Goal: Find specific page/section: Find specific page/section

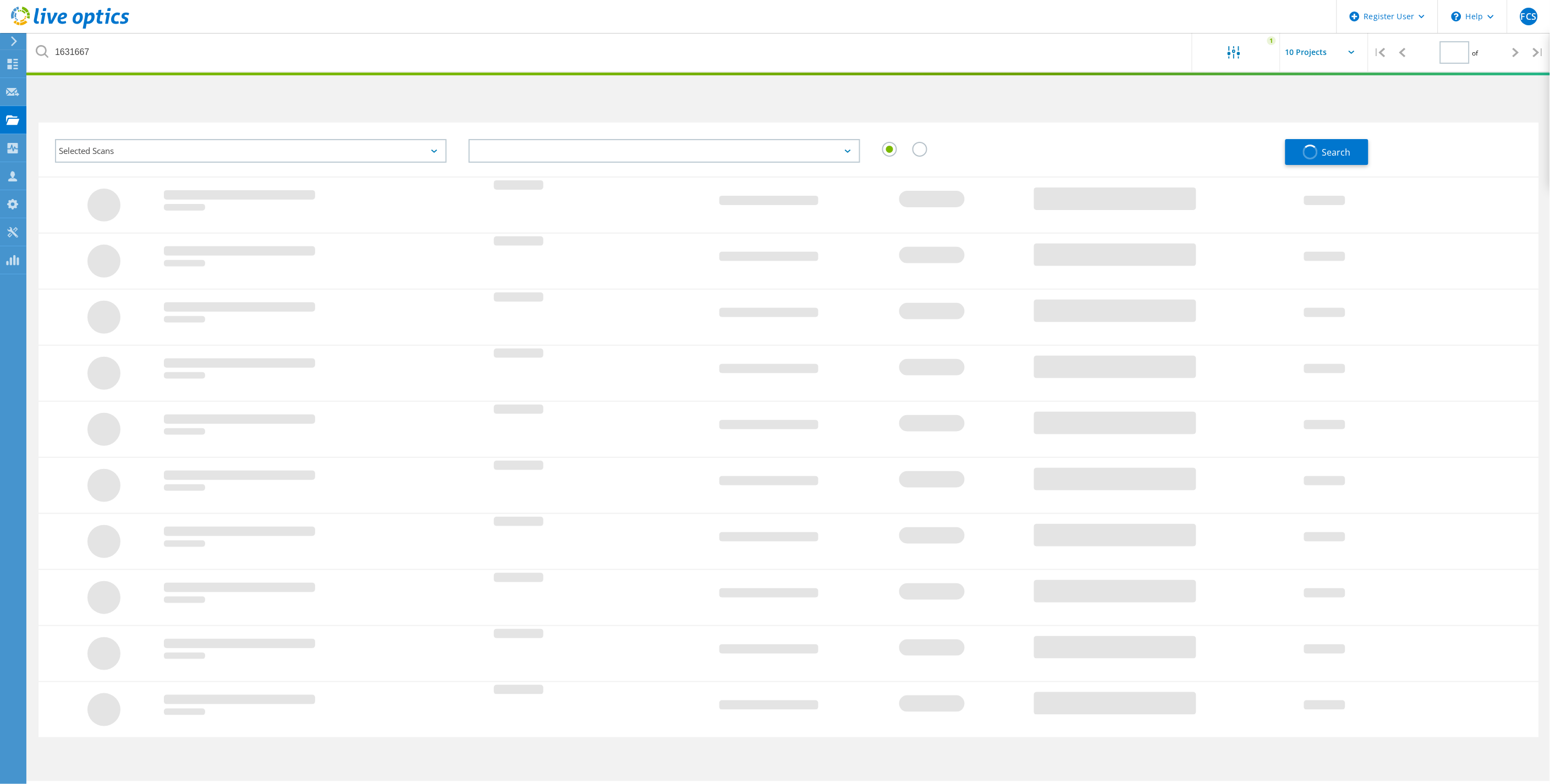
type input "1"
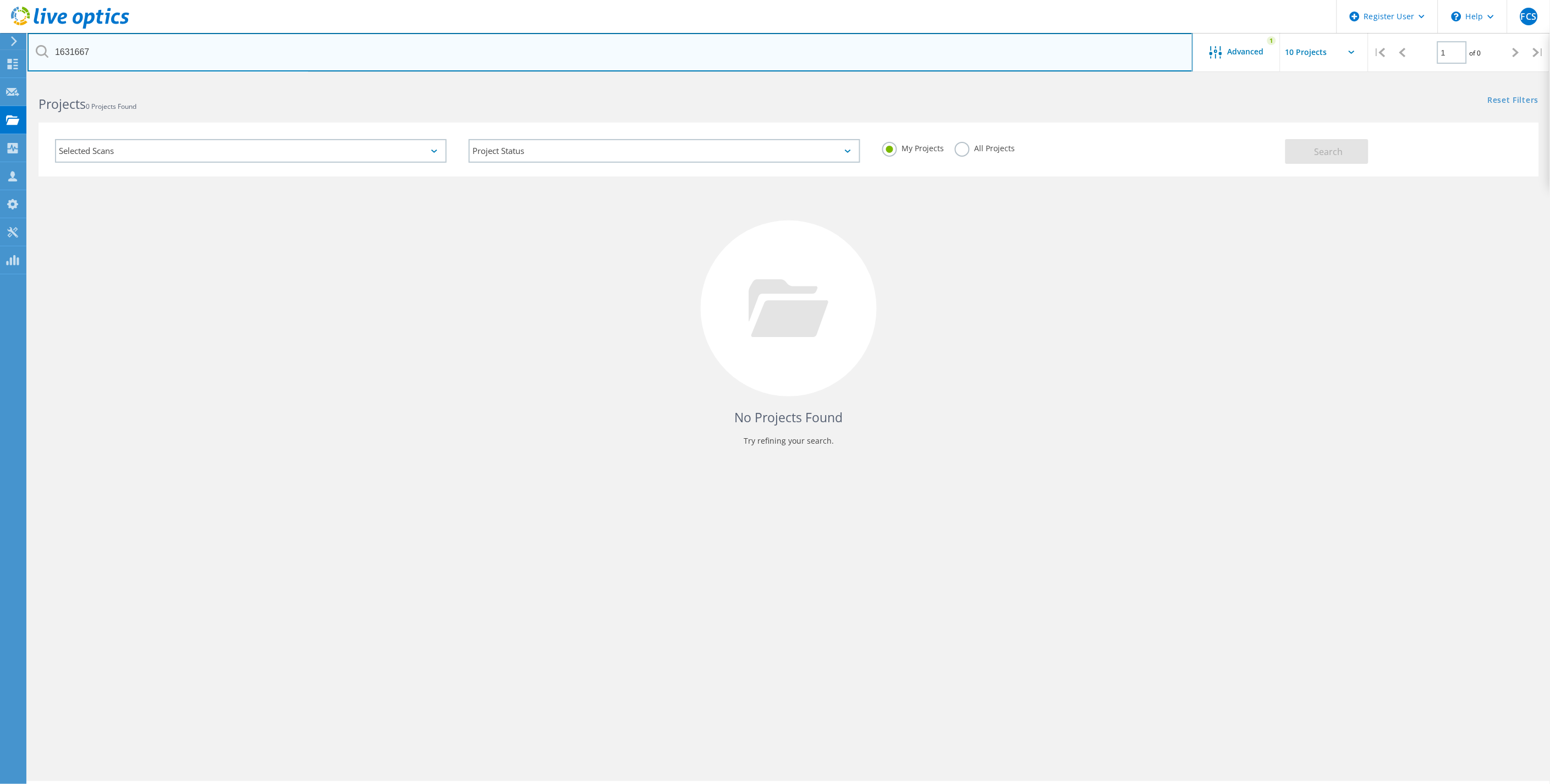
click at [193, 56] on input "1631667" at bounding box center [610, 52] width 1166 height 38
click at [471, 58] on input "text" at bounding box center [610, 52] width 1166 height 38
paste input "2815796"
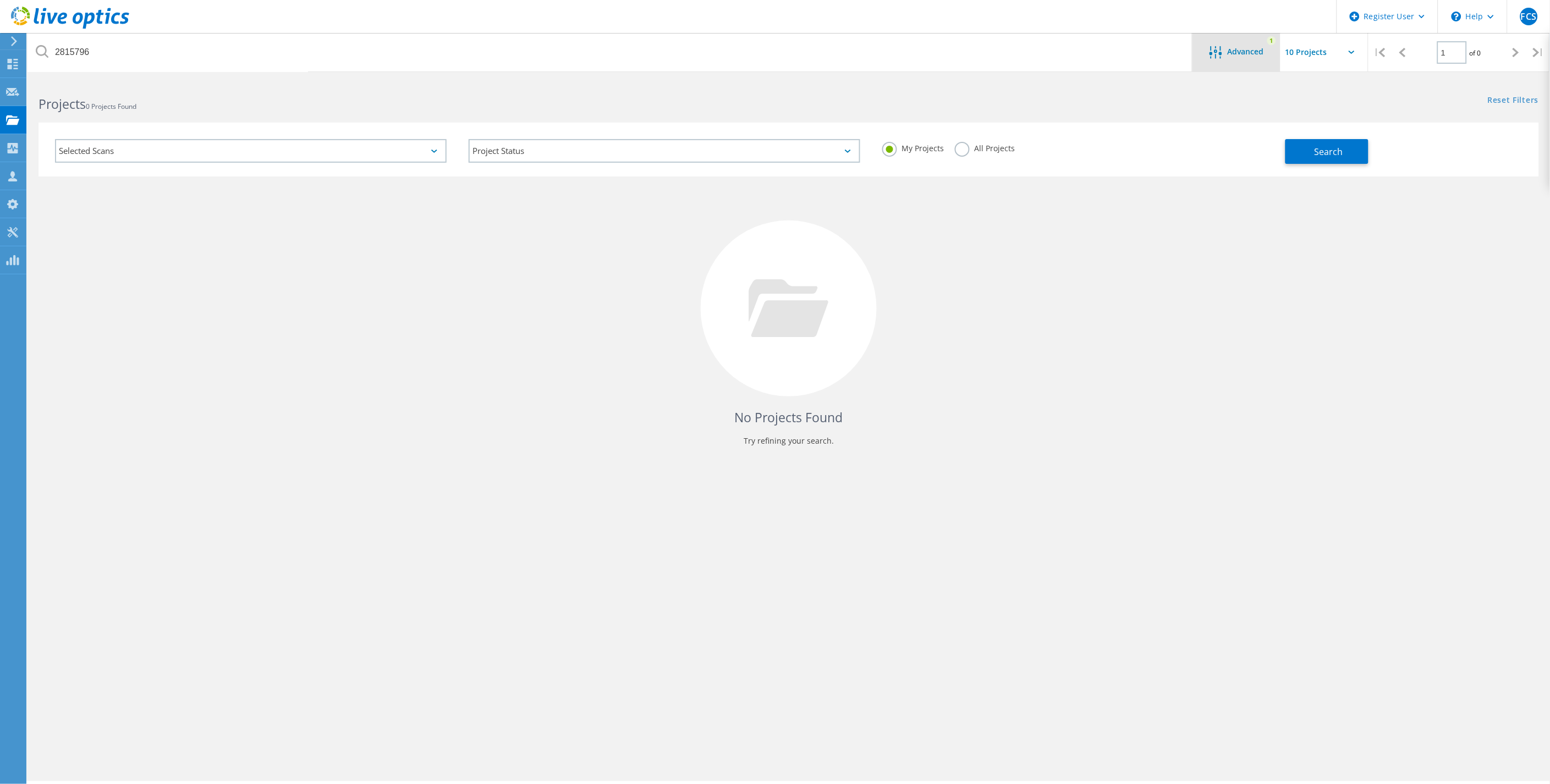
click at [1229, 53] on span "Advanced" at bounding box center [1245, 52] width 36 height 8
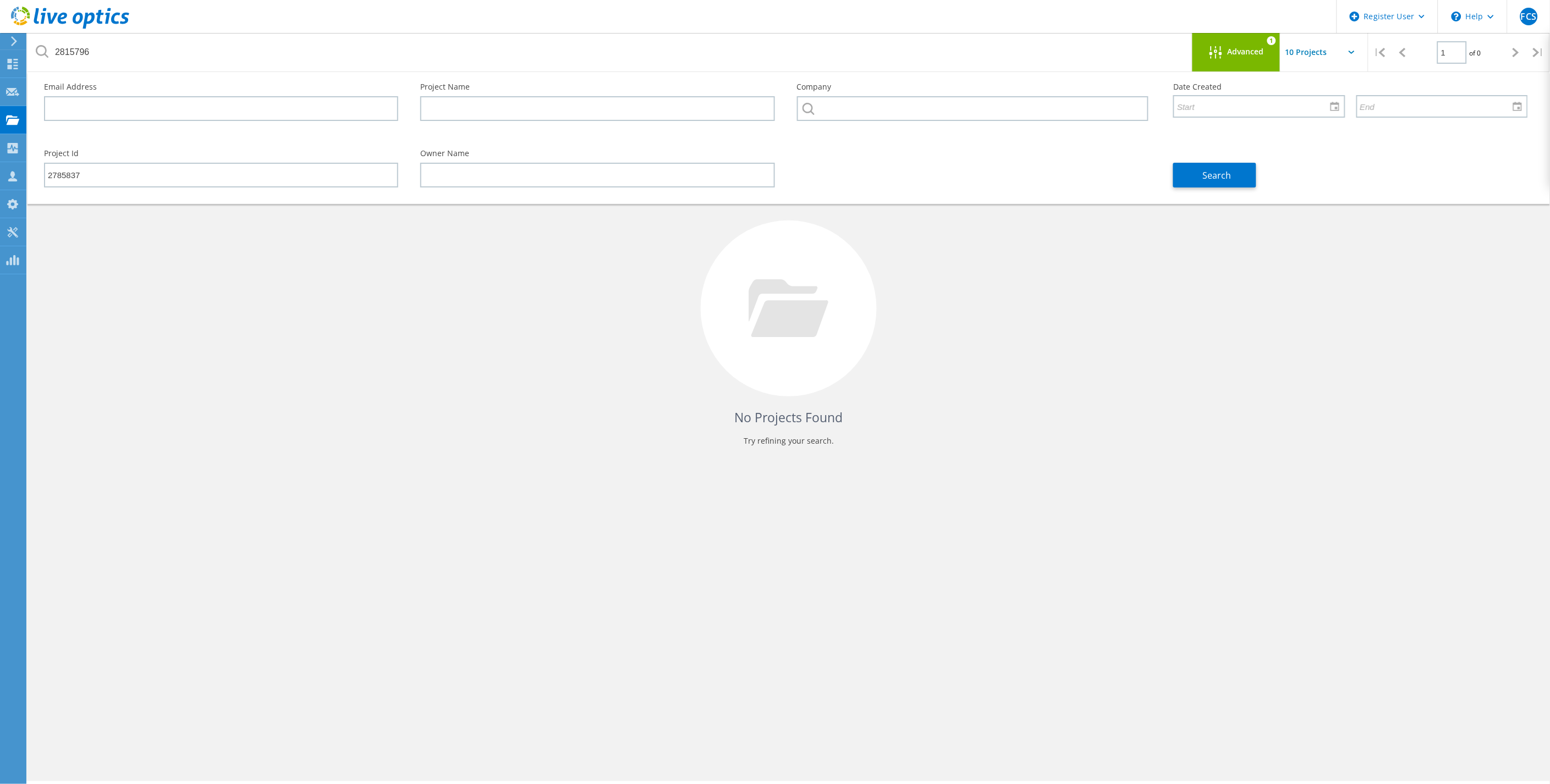
click at [1161, 268] on div "No Projects Found Try refining your search." at bounding box center [789, 319] width 1500 height 284
click at [1229, 54] on span "Advanced" at bounding box center [1245, 52] width 36 height 8
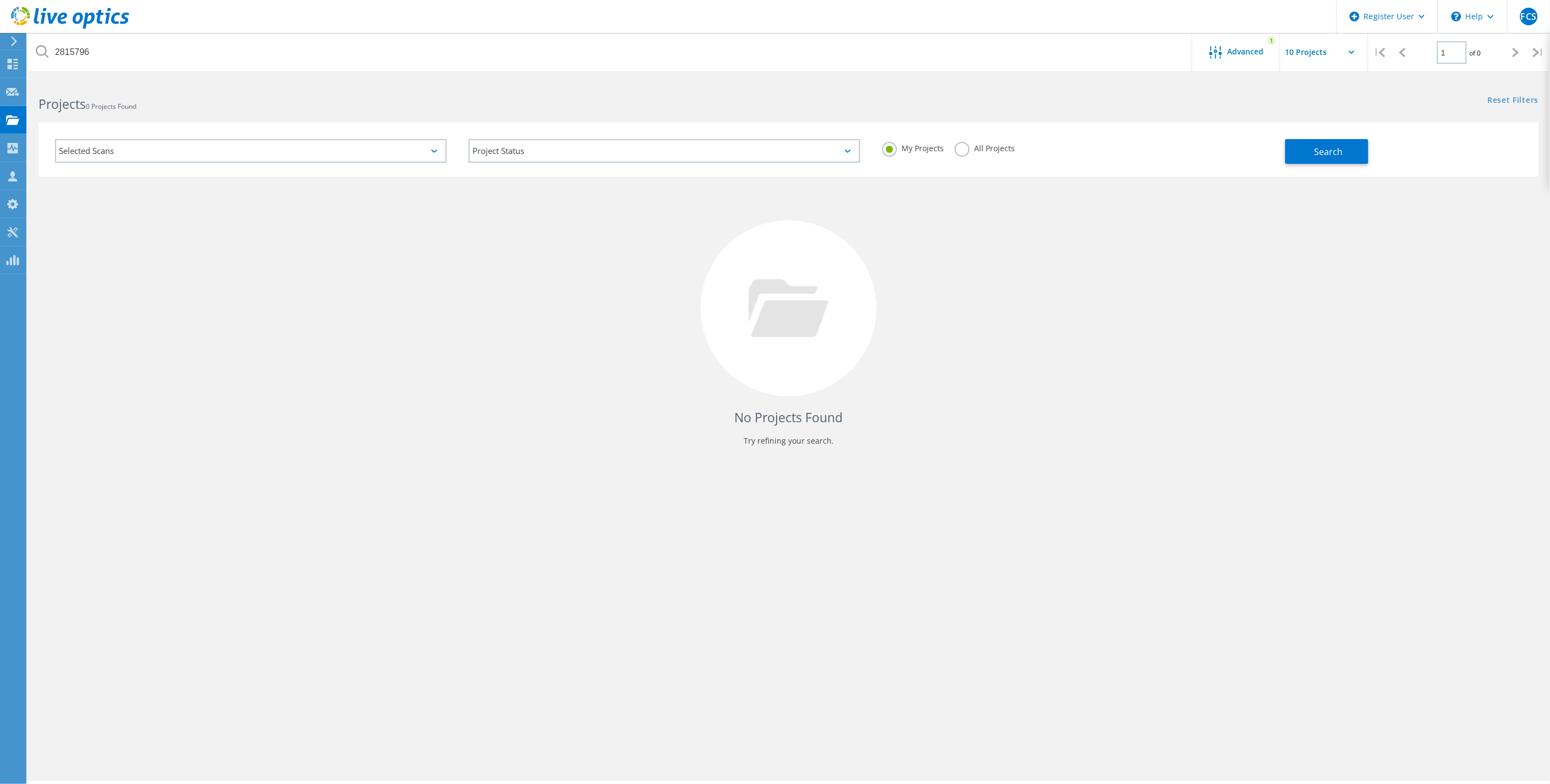
click at [977, 146] on label "All Projects" at bounding box center [985, 147] width 60 height 11
click at [0, 0] on input "All Projects" at bounding box center [0, 0] width 0 height 0
click at [1329, 142] on button "Search" at bounding box center [1327, 151] width 83 height 25
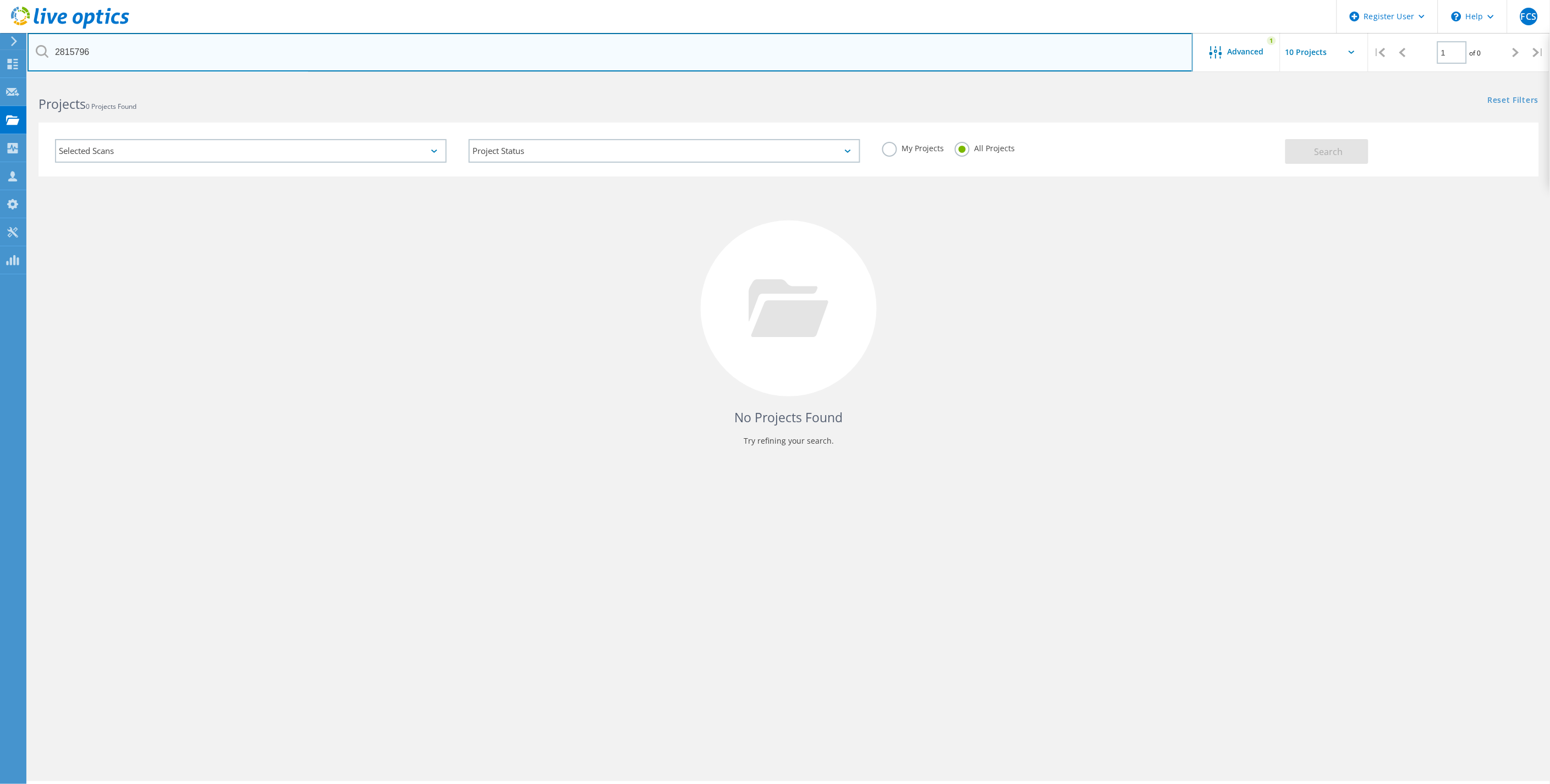
click at [354, 54] on input "2815796" at bounding box center [610, 52] width 1166 height 38
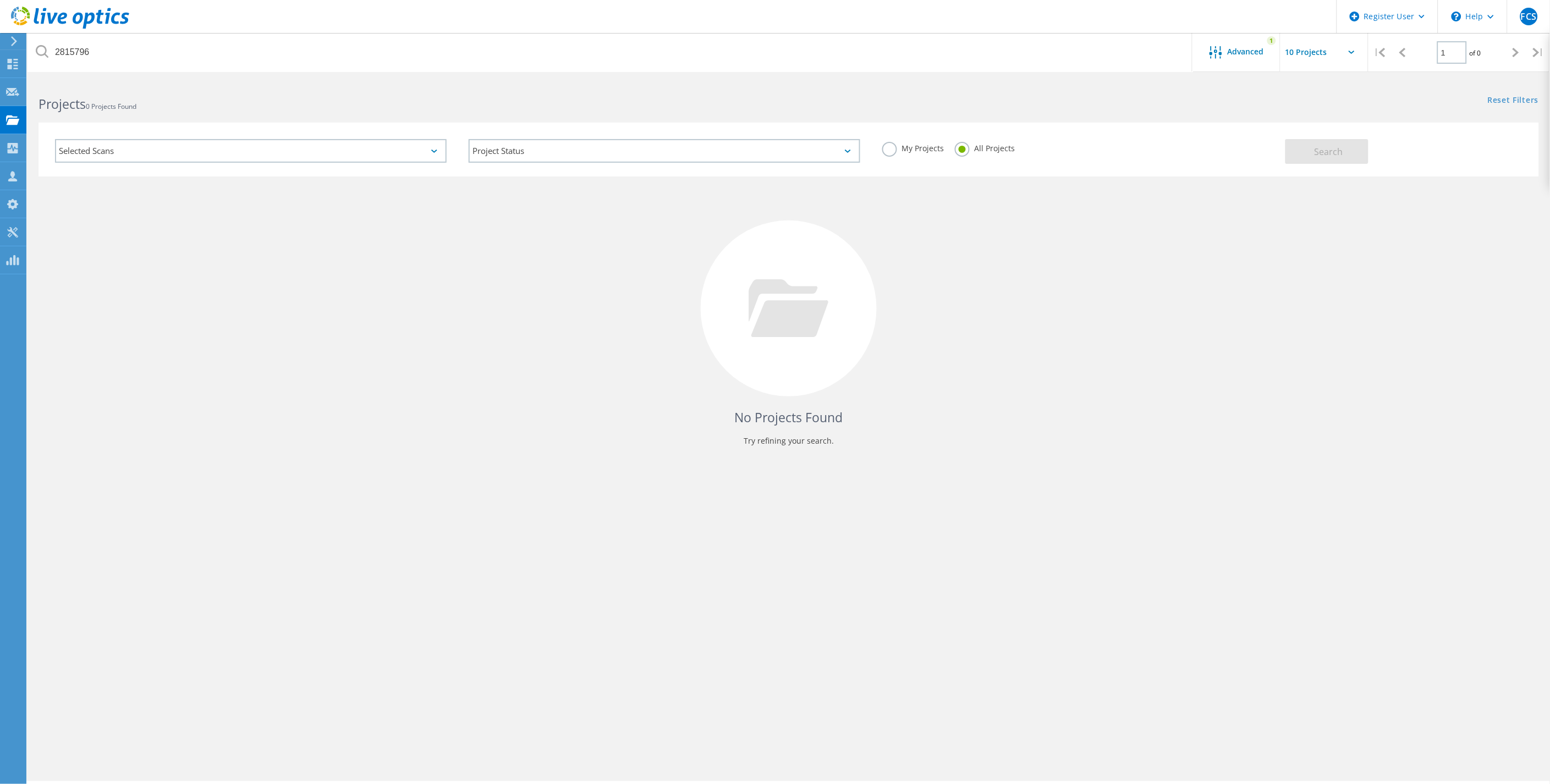
click at [433, 276] on div "No Projects Found Try refining your search." at bounding box center [789, 319] width 1500 height 284
click at [1007, 190] on div "No Projects Found Try refining your search." at bounding box center [789, 319] width 1500 height 284
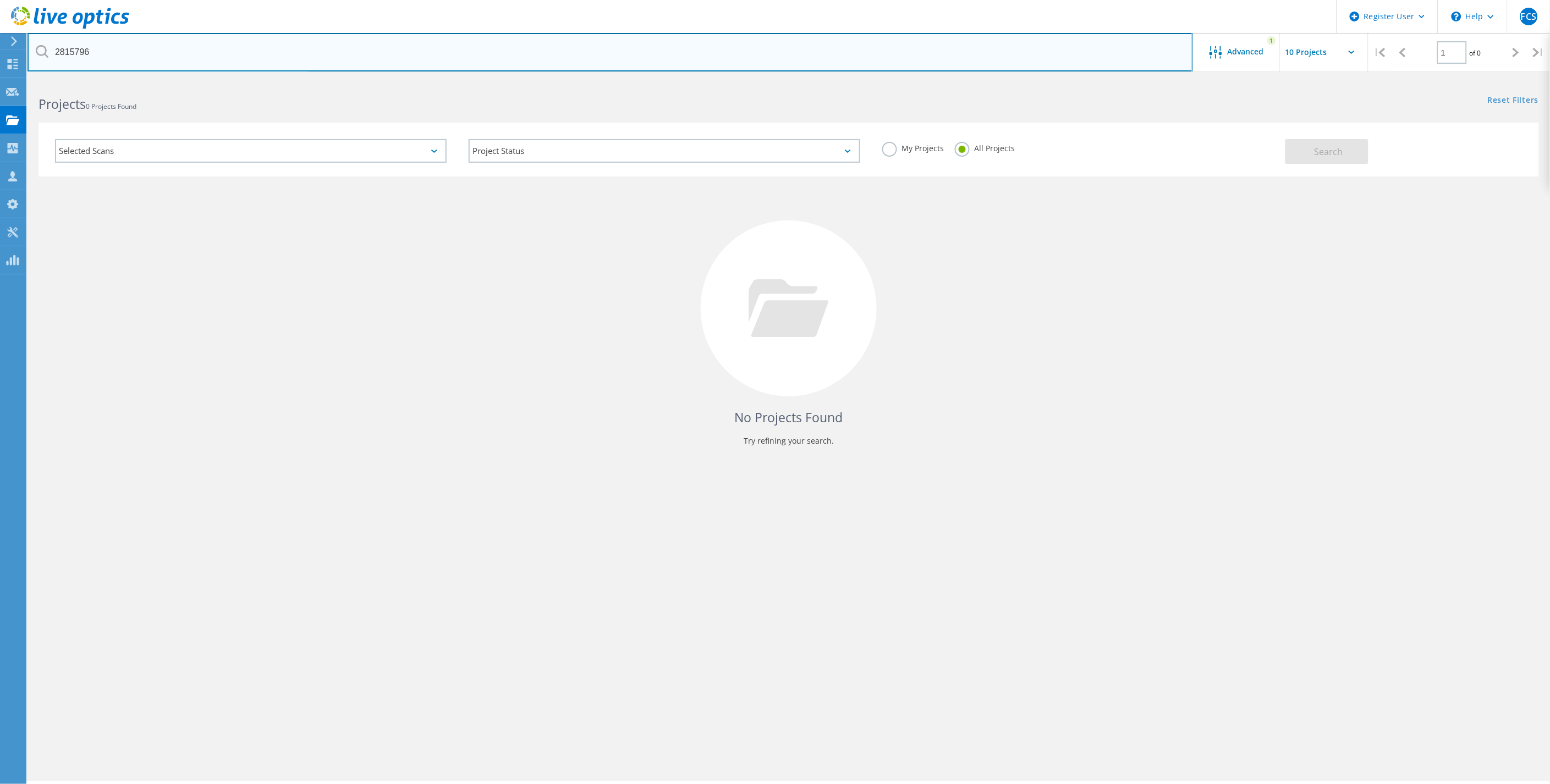
click at [337, 60] on input "2815796" at bounding box center [610, 52] width 1166 height 38
click at [982, 69] on input "2815796" at bounding box center [610, 52] width 1166 height 38
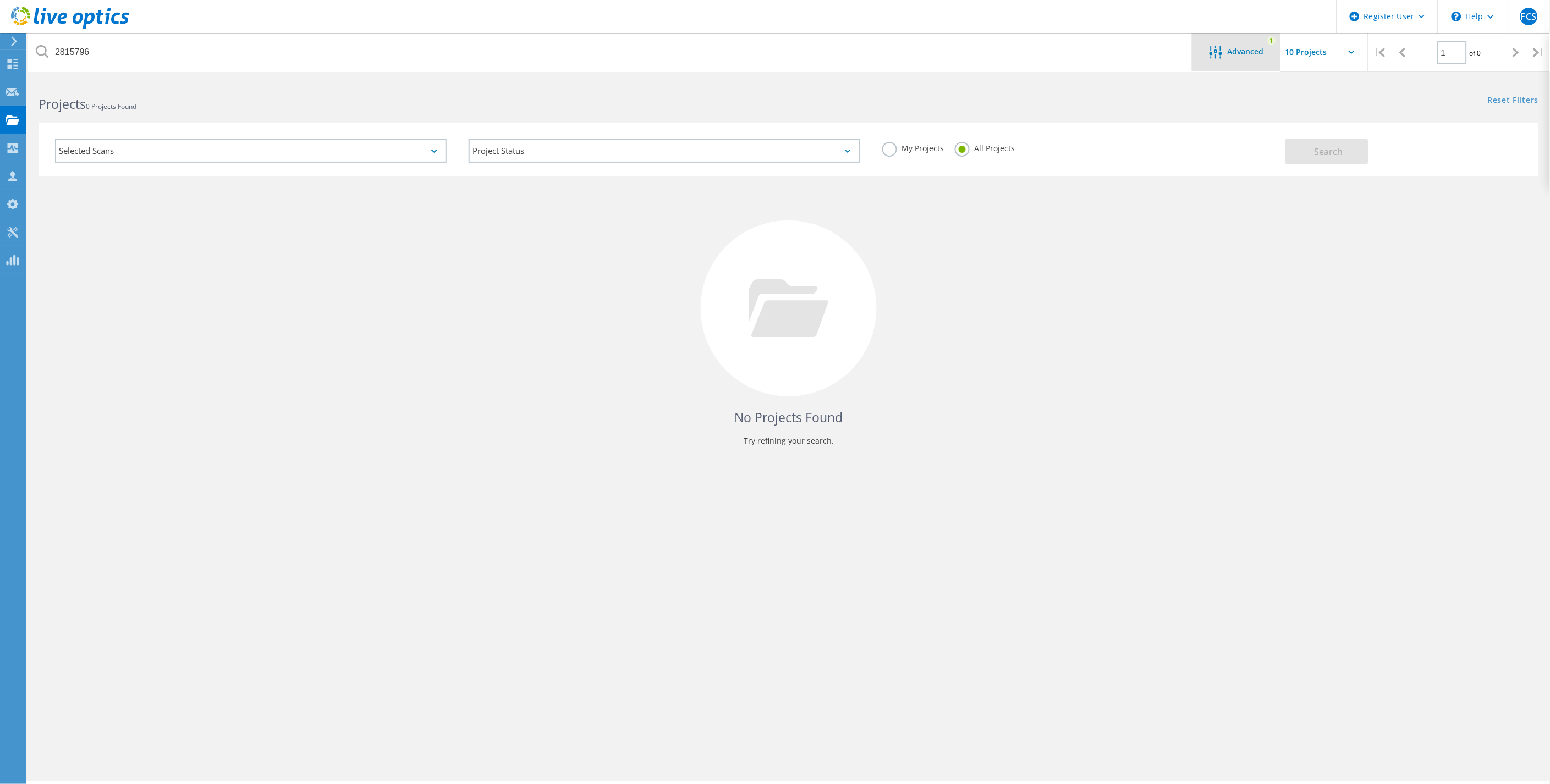
click at [1239, 64] on div "Advanced 1" at bounding box center [1235, 52] width 88 height 38
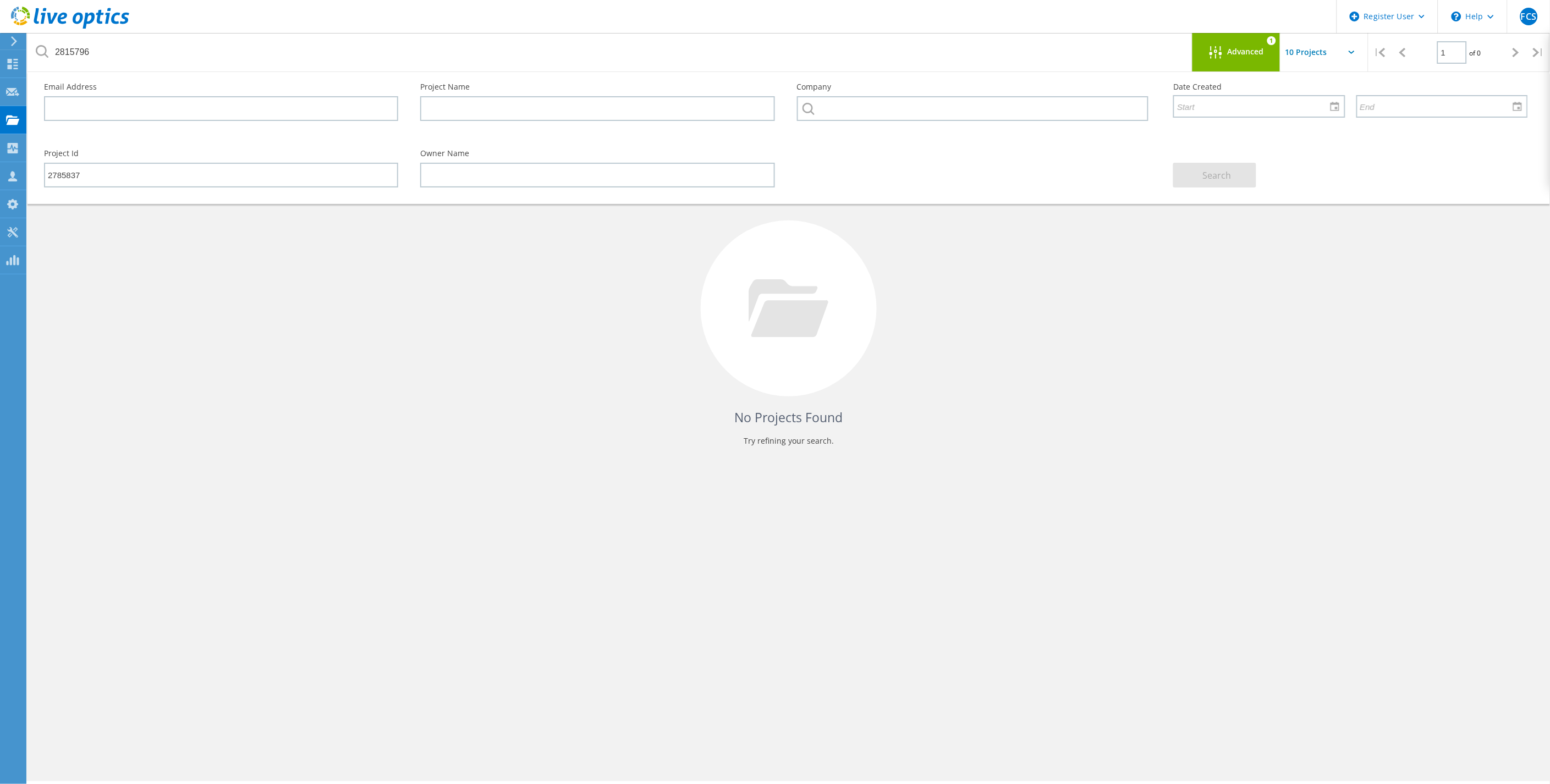
click at [1239, 64] on div "Advanced 1" at bounding box center [1235, 52] width 88 height 38
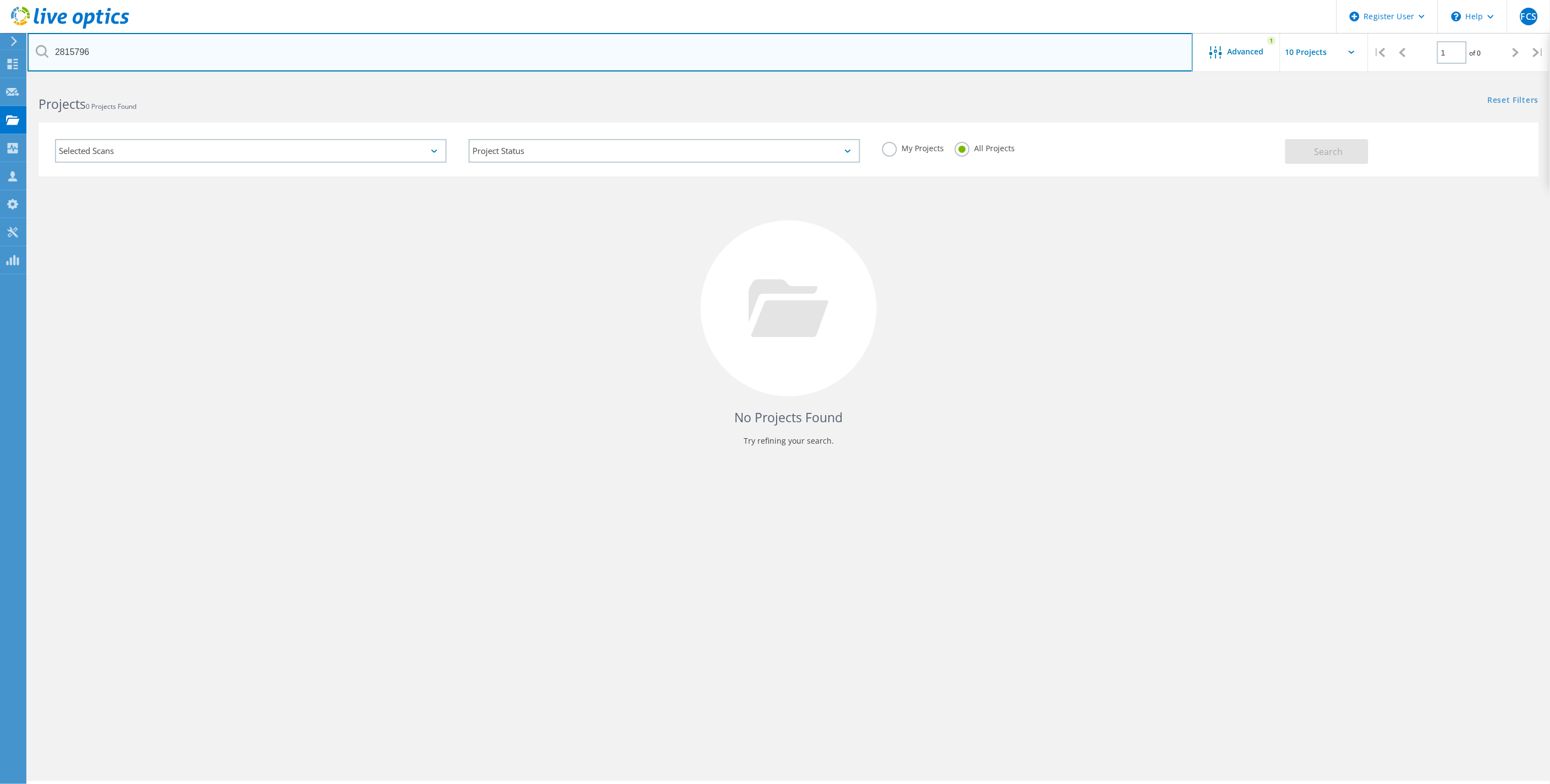
click at [151, 66] on input "2815796" at bounding box center [610, 52] width 1166 height 38
click at [155, 56] on input "2815796" at bounding box center [610, 52] width 1166 height 38
paste input "6173"
type input "2816173"
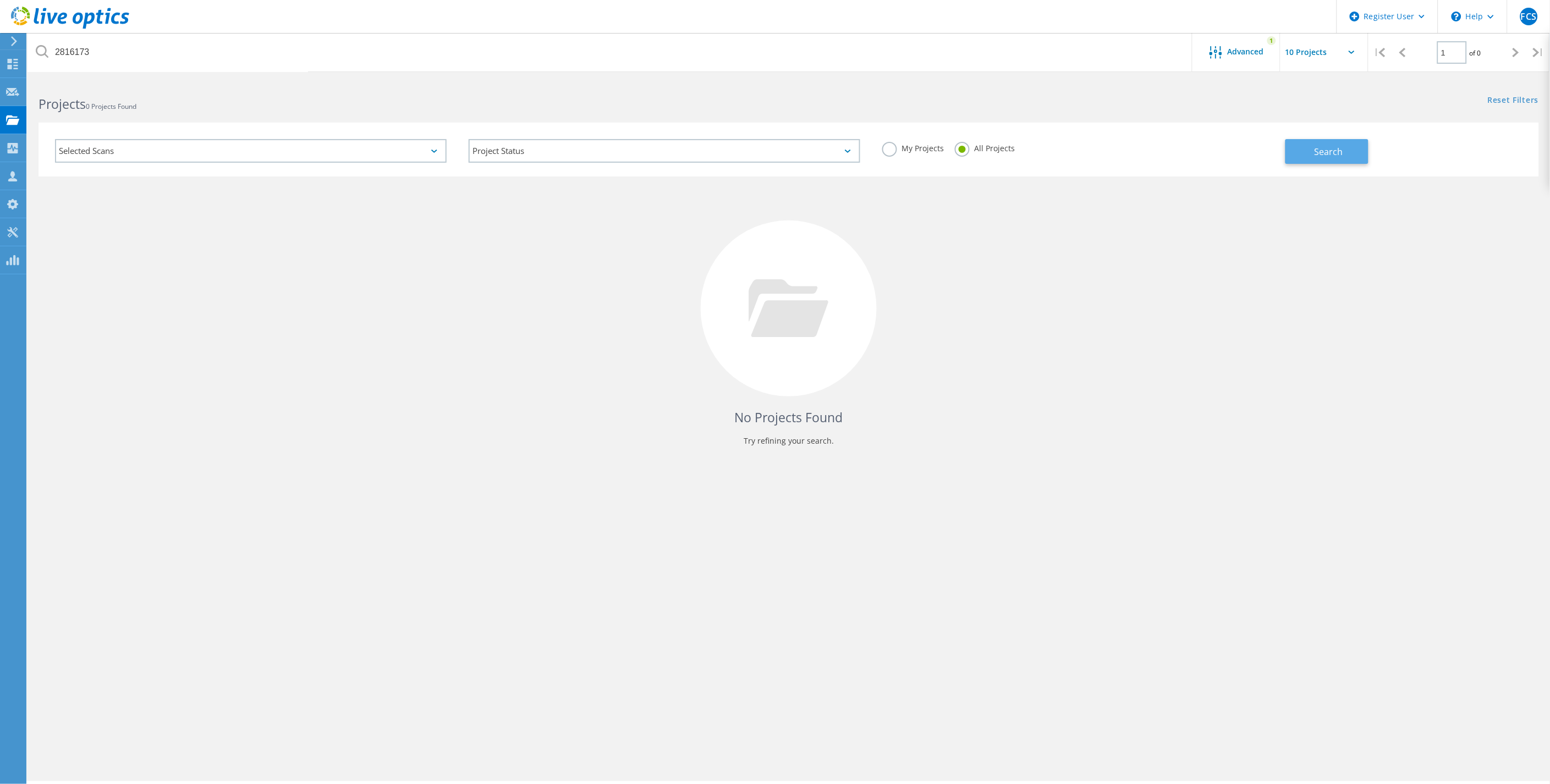
click at [1327, 140] on button "Search" at bounding box center [1327, 151] width 83 height 25
click at [1271, 277] on div "No Projects Found Try refining your search." at bounding box center [789, 319] width 1500 height 284
